Goal: Complete application form

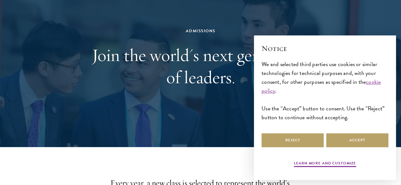
click at [222, 101] on div "Admissions Join the world's next generation of leaders." at bounding box center [200, 58] width 219 height 137
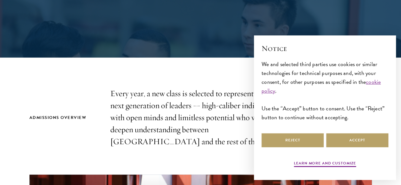
scroll to position [139, 0]
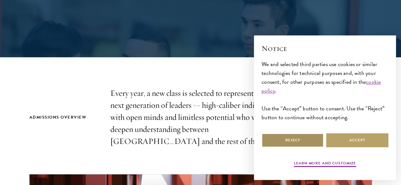
click at [300, 134] on button "Reject" at bounding box center [292, 140] width 62 height 14
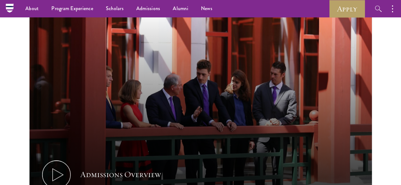
scroll to position [238, 0]
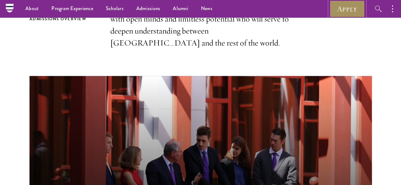
click at [348, 12] on link "Apply" at bounding box center [346, 8] width 35 height 17
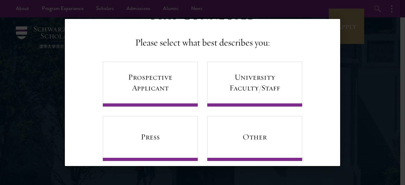
scroll to position [41, 0]
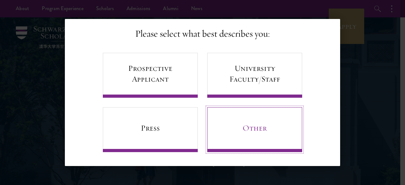
click at [239, 139] on link "Other" at bounding box center [254, 129] width 95 height 45
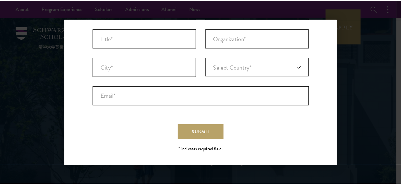
scroll to position [0, 0]
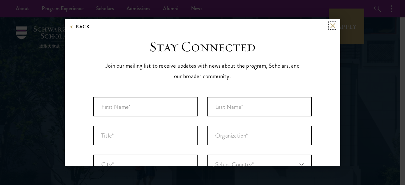
click at [330, 26] on button at bounding box center [332, 25] width 5 height 5
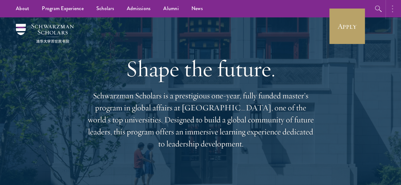
click at [391, 6] on icon "button" at bounding box center [391, 9] width 1 height 8
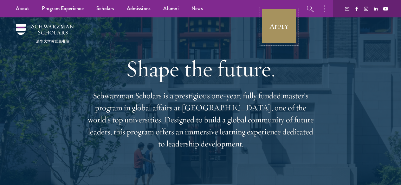
click at [280, 26] on link "Apply" at bounding box center [278, 26] width 35 height 35
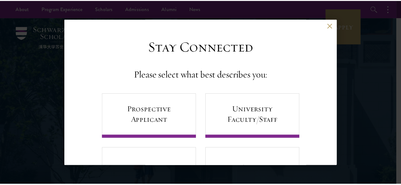
scroll to position [41, 0]
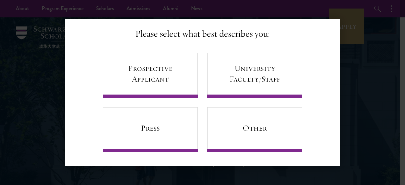
click at [16, 4] on aside "Back Stay Connected Please select what best describes you: Prospective Applican…" at bounding box center [202, 92] width 405 height 185
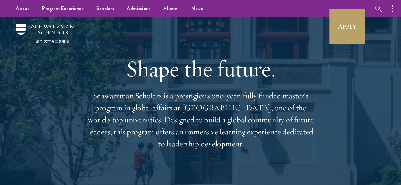
click at [49, 91] on div "Shape the future. Schwarzman Scholars is a prestigious one-year, fully funded m…" at bounding box center [200, 102] width 363 height 171
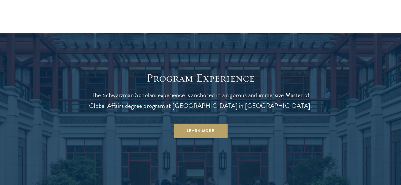
scroll to position [363, 0]
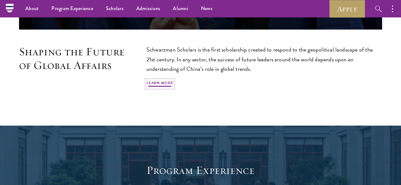
click at [173, 80] on link "Learn More" at bounding box center [159, 84] width 27 height 8
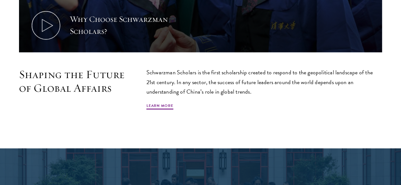
scroll to position [341, 0]
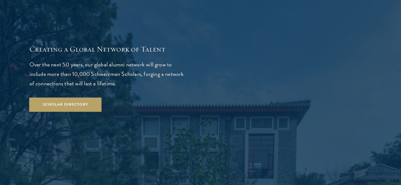
scroll to position [1070, 0]
